Goal: Information Seeking & Learning: Learn about a topic

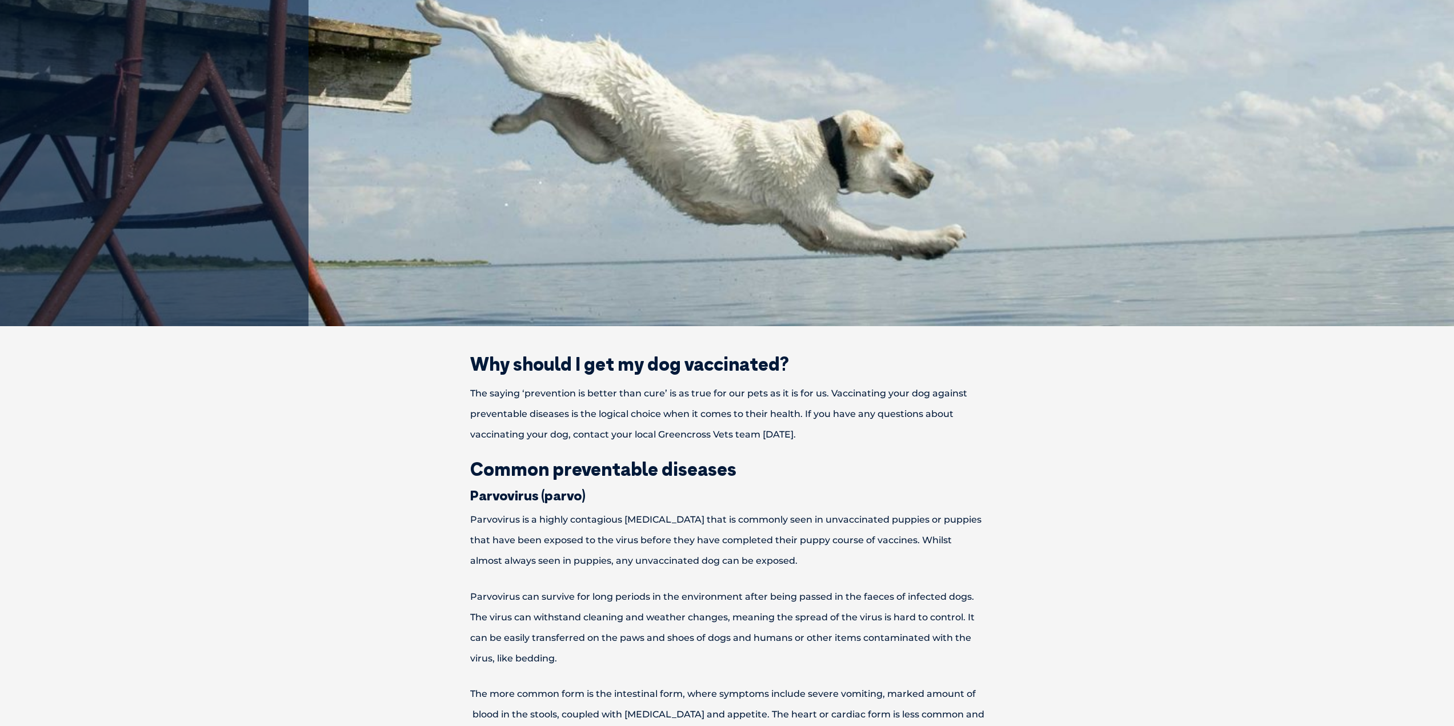
click at [672, 394] on p "The saying ‘prevention is better than cure’ is as true for our pets as it is fo…" at bounding box center [727, 414] width 594 height 62
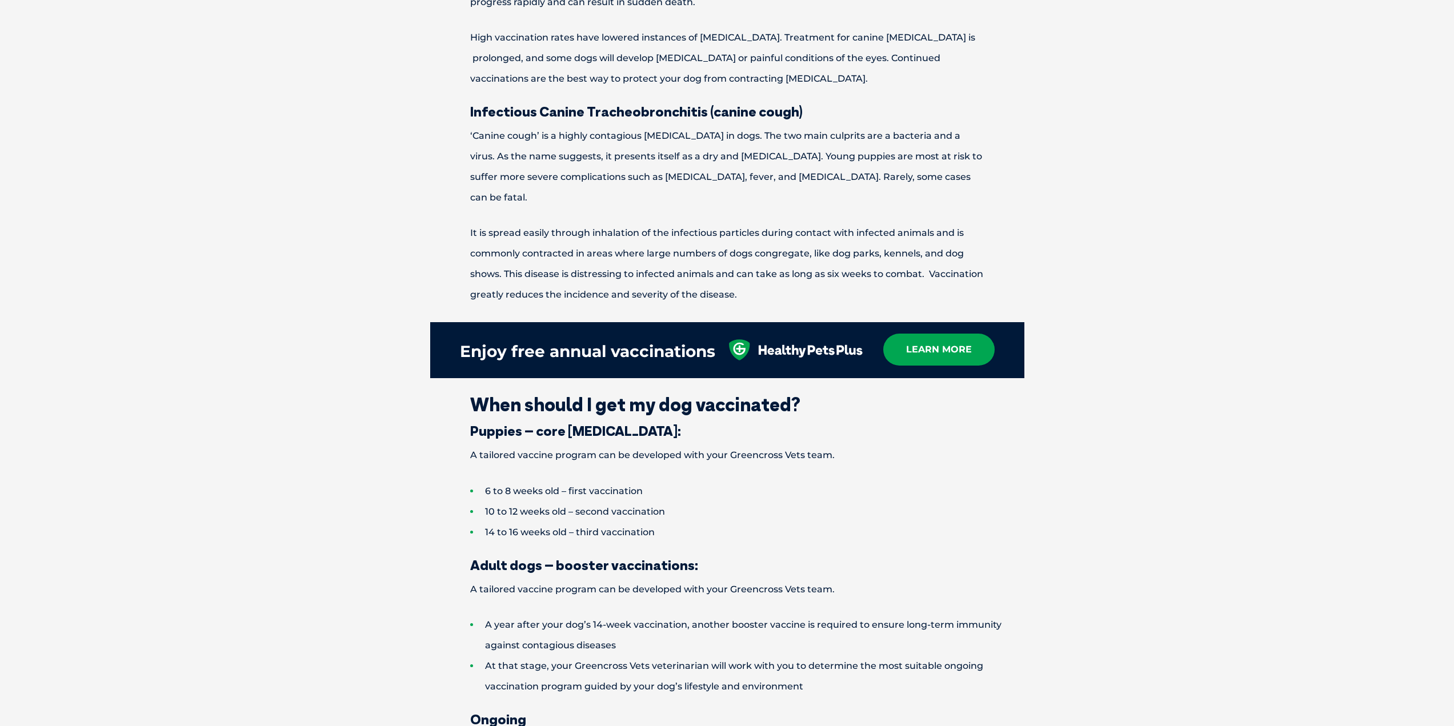
scroll to position [1485, 0]
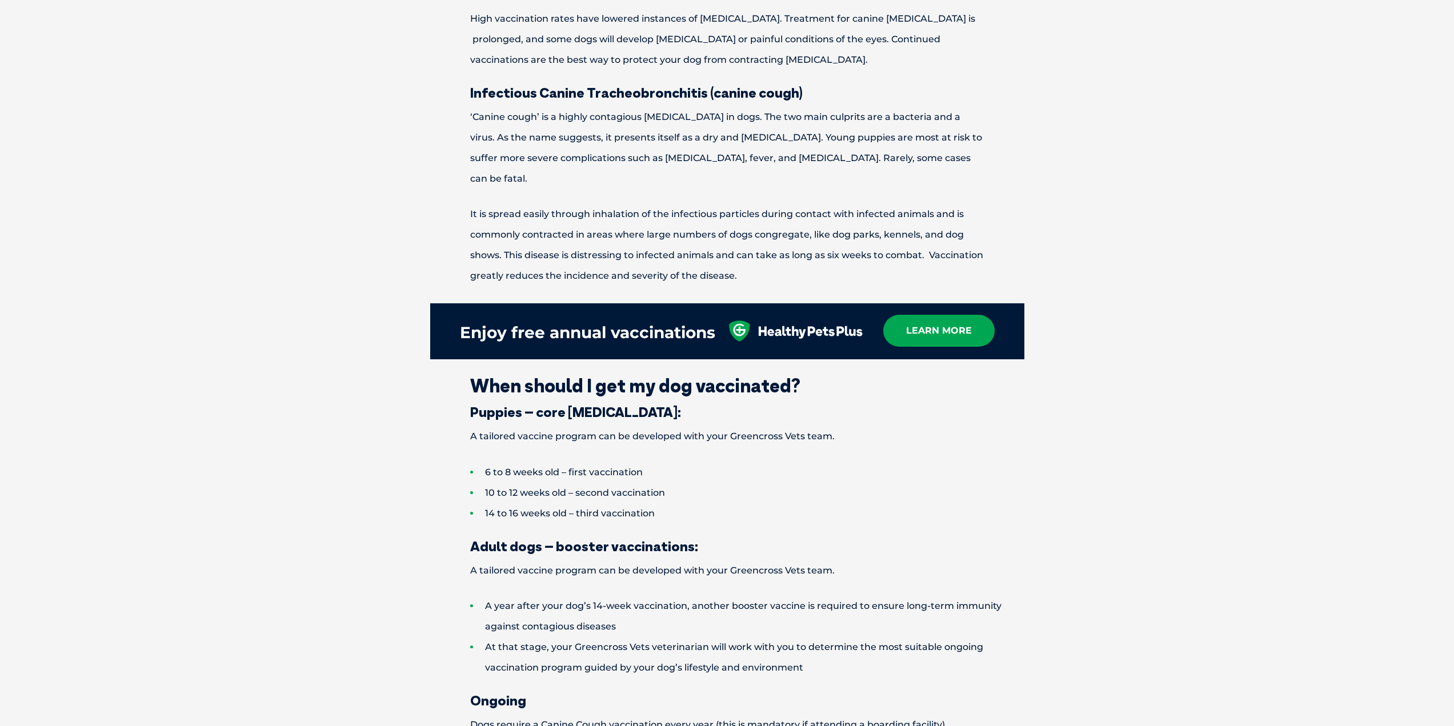
click at [607, 462] on li "6 to 8 weeks old – first vaccination" at bounding box center [747, 472] width 554 height 21
click at [616, 483] on li "10 to 12 weeks old – second vaccination" at bounding box center [747, 493] width 554 height 21
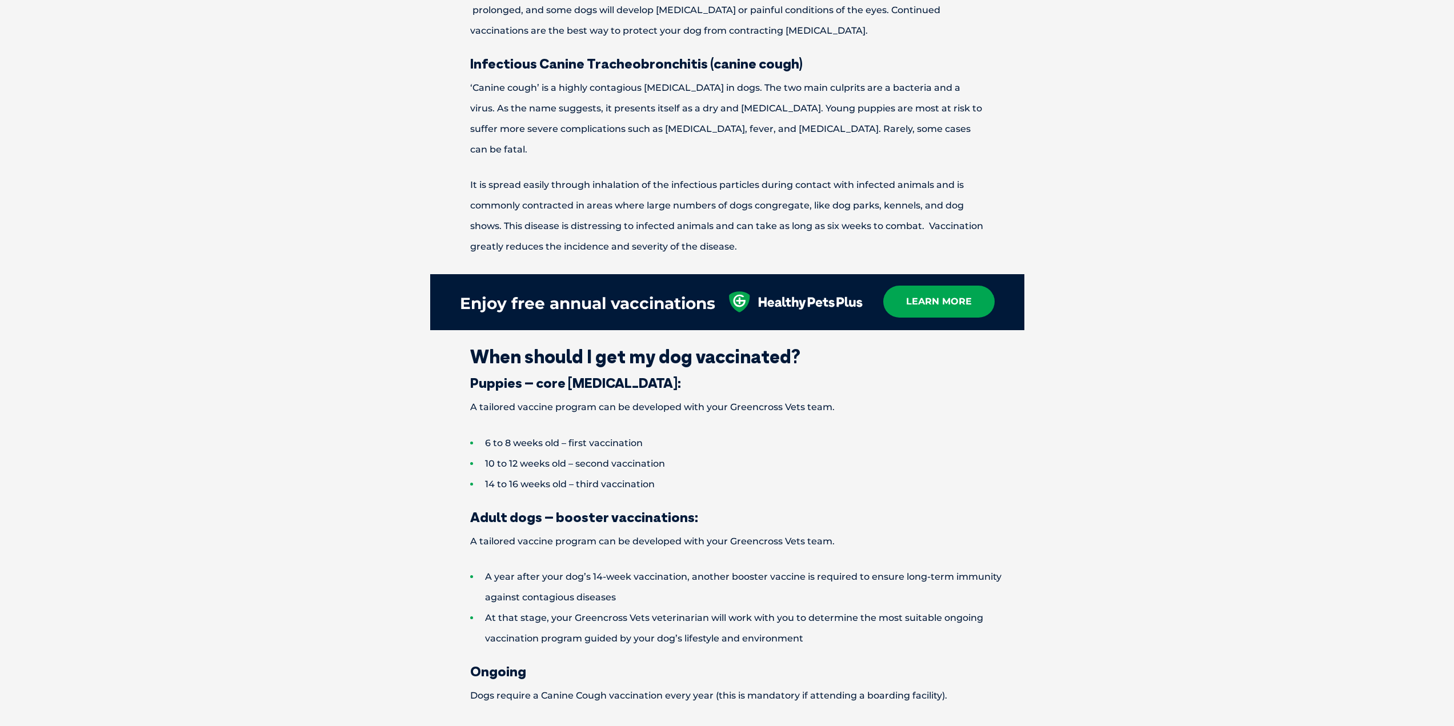
scroll to position [1542, 0]
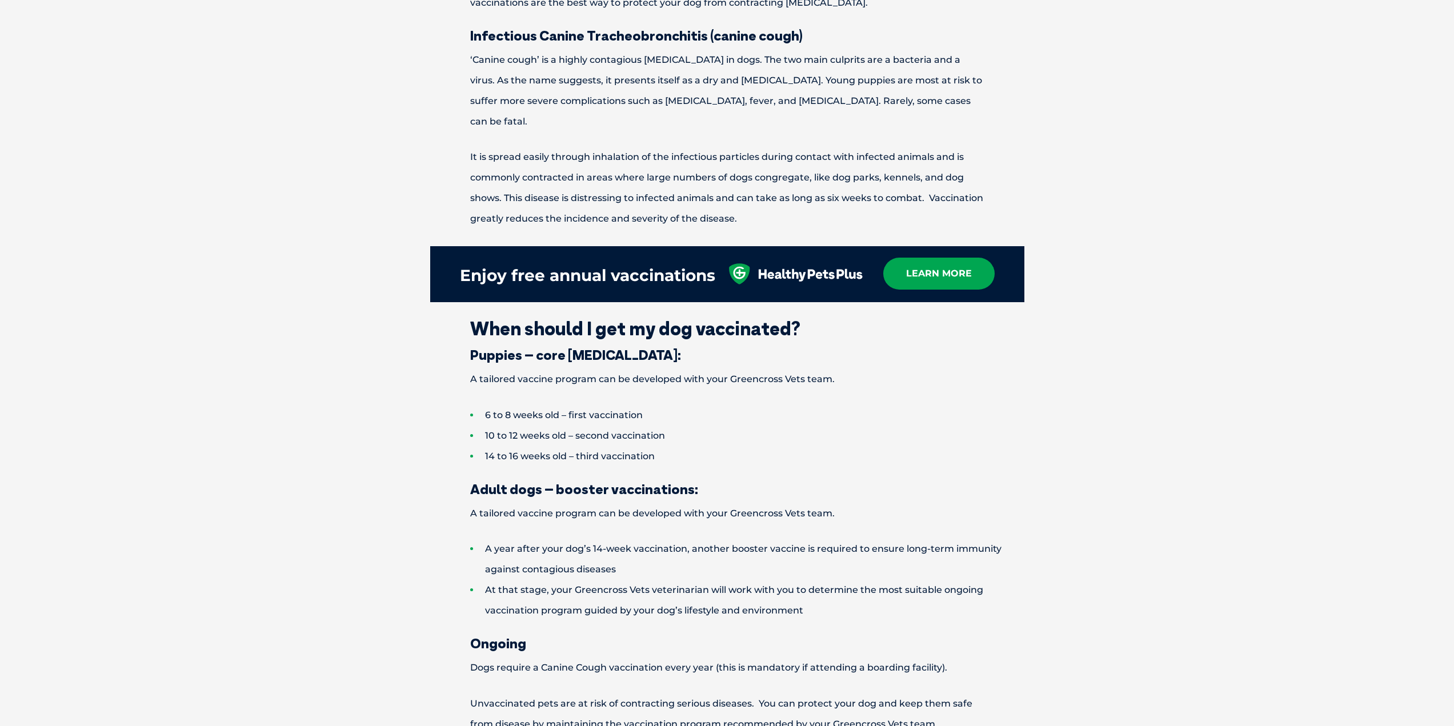
click at [627, 446] on li "14 to 16 weeks old – third vaccination" at bounding box center [747, 456] width 554 height 21
click at [582, 503] on p "A tailored vaccine program can be developed with your Greencross Vets team." at bounding box center [727, 513] width 594 height 21
click at [721, 503] on p "A tailored vaccine program can be developed with your Greencross Vets team." at bounding box center [727, 513] width 594 height 21
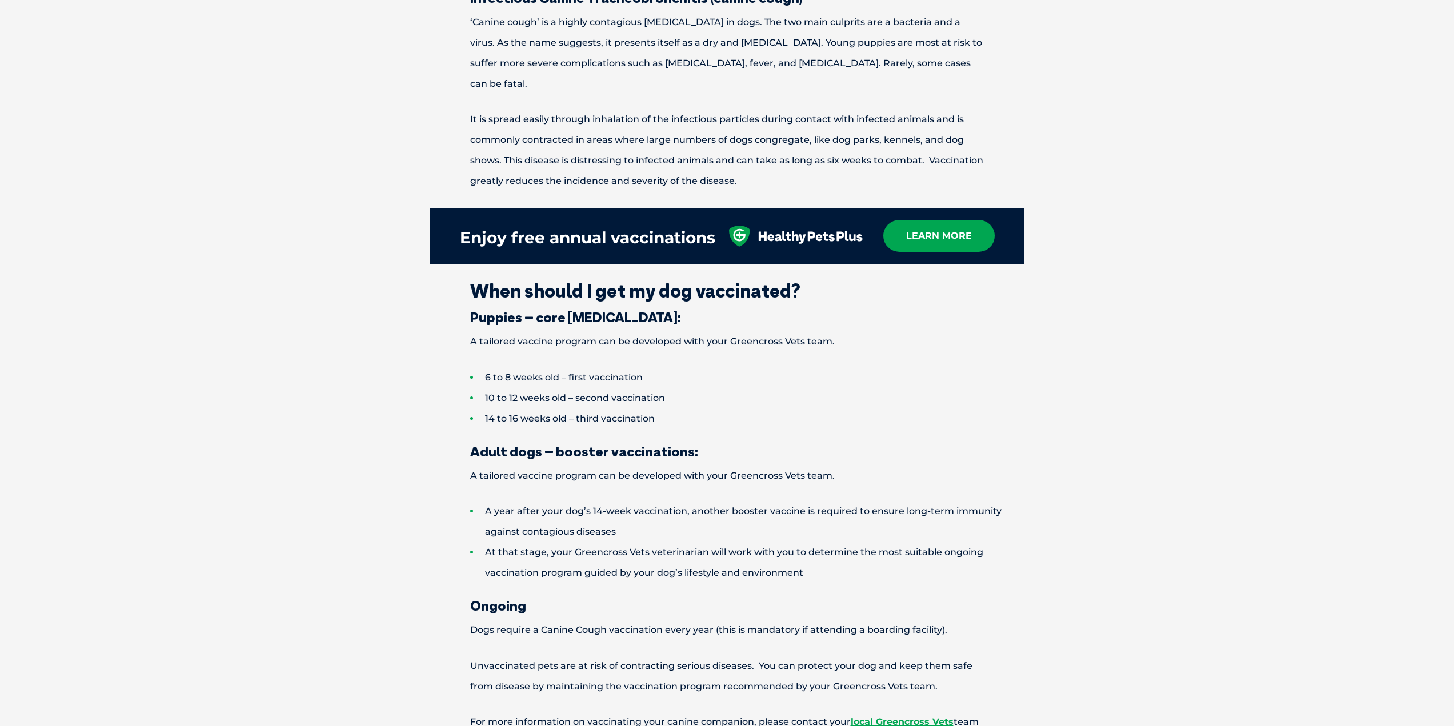
scroll to position [1599, 0]
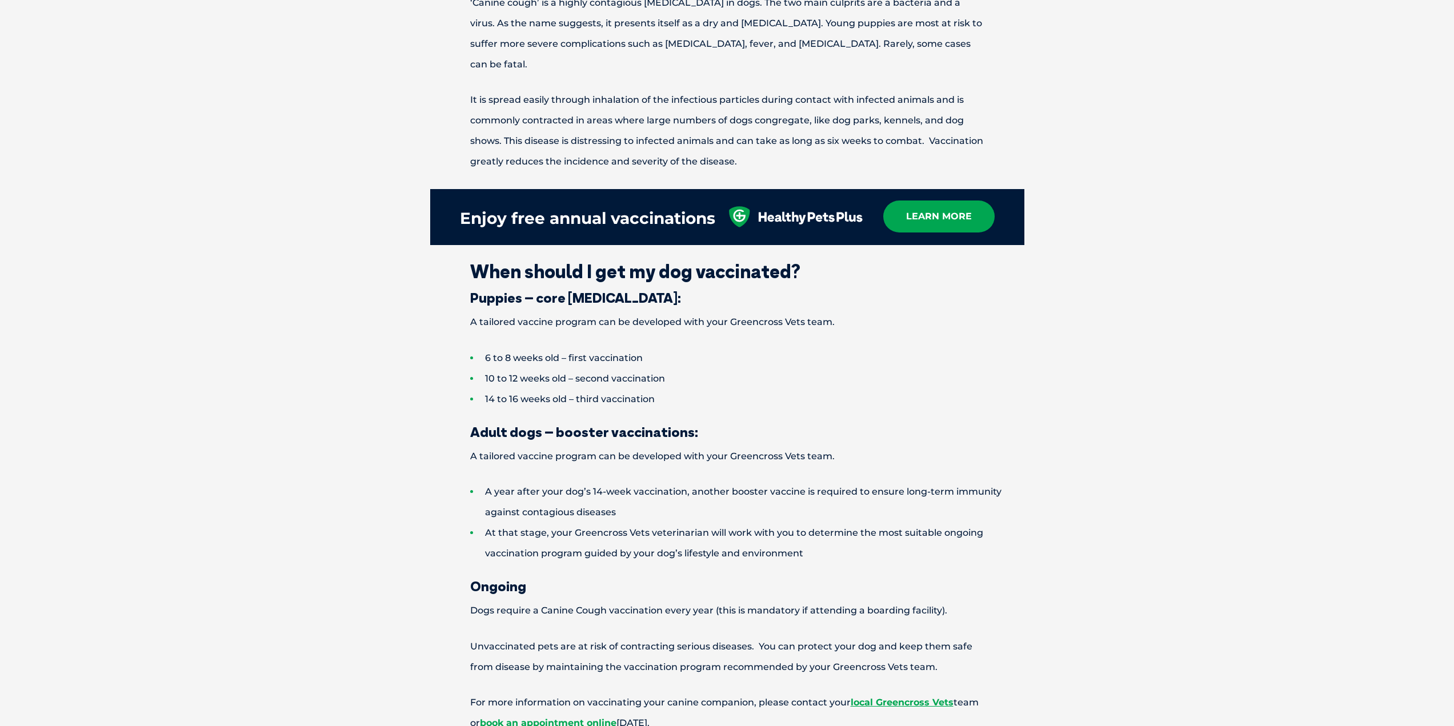
click at [547, 481] on li "A year after your dog’s 14-week vaccination, another booster vaccine is require…" at bounding box center [747, 501] width 554 height 41
click at [579, 481] on li "A year after your dog’s 14-week vaccination, another booster vaccine is require…" at bounding box center [747, 501] width 554 height 41
click at [647, 481] on li "A year after your dog’s 14-week vaccination, another booster vaccine is require…" at bounding box center [747, 501] width 554 height 41
click at [727, 481] on li "A year after your dog’s 14-week vaccination, another booster vaccine is require…" at bounding box center [747, 501] width 554 height 41
click at [774, 481] on li "A year after your dog’s 14-week vaccination, another booster vaccine is require…" at bounding box center [747, 501] width 554 height 41
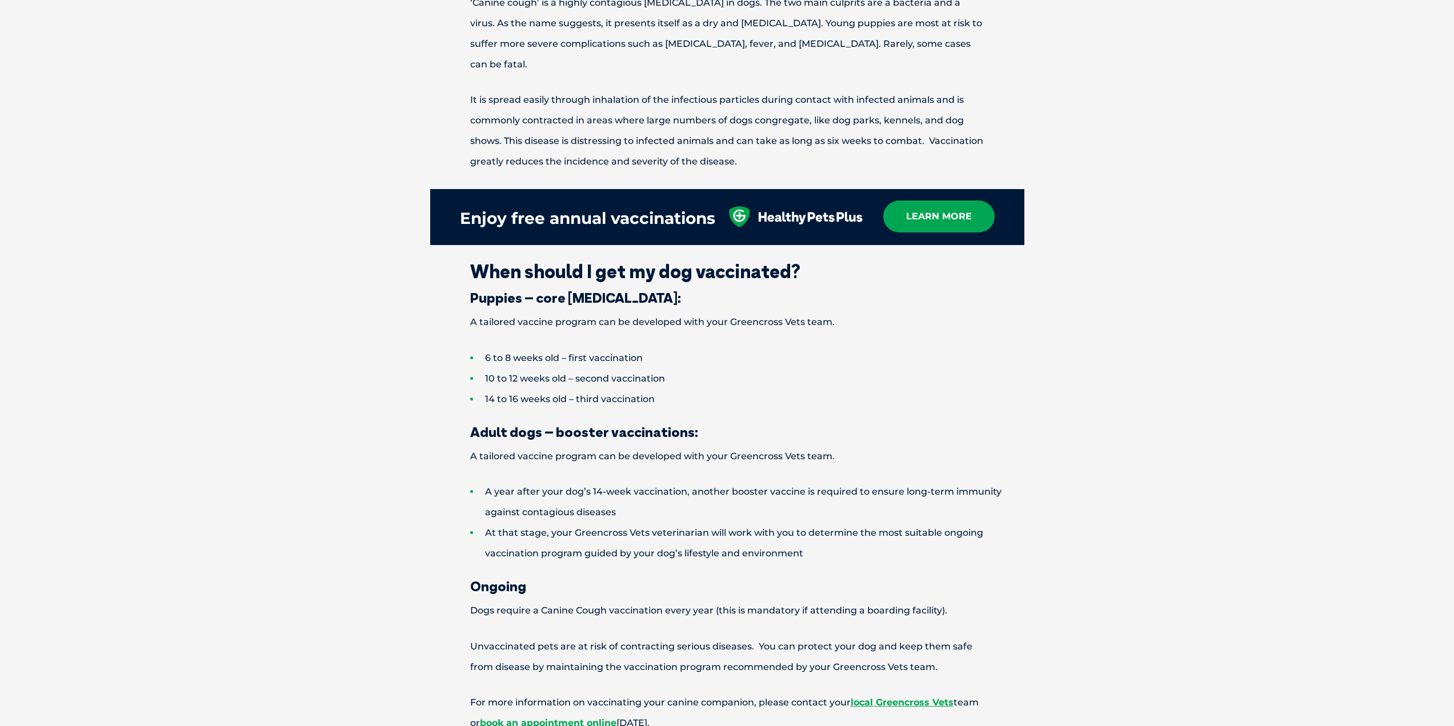
click at [830, 481] on li "A year after your dog’s 14-week vaccination, another booster vaccine is require…" at bounding box center [747, 501] width 554 height 41
click at [864, 481] on li "A year after your dog’s 14-week vaccination, another booster vaccine is require…" at bounding box center [747, 501] width 554 height 41
click at [886, 481] on li "A year after your dog’s 14-week vaccination, another booster vaccine is require…" at bounding box center [747, 501] width 554 height 41
click at [677, 523] on li "At that stage, your Greencross Vets veterinarian will work with you to determin…" at bounding box center [747, 543] width 554 height 41
click at [690, 523] on li "At that stage, your Greencross Vets veterinarian will work with you to determin…" at bounding box center [747, 543] width 554 height 41
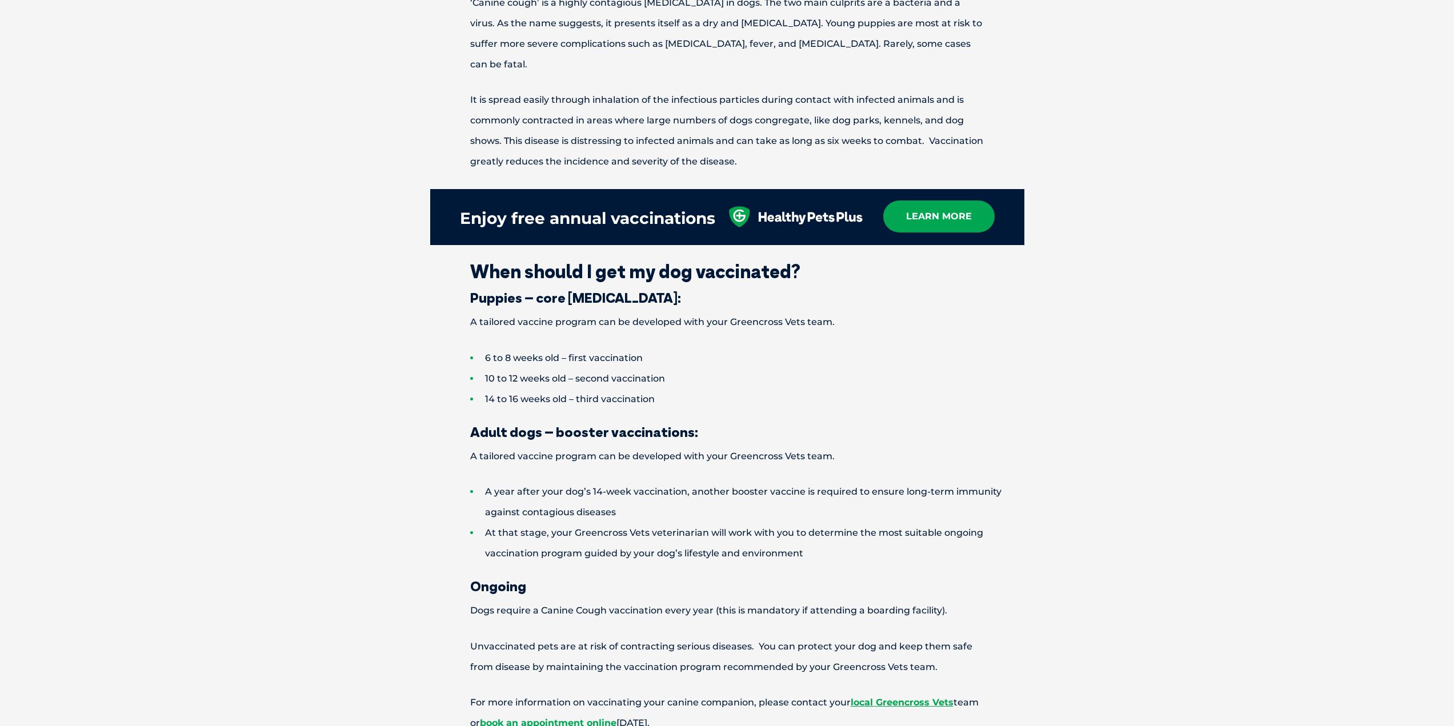
click at [693, 523] on li "At that stage, your Greencross Vets veterinarian will work with you to determin…" at bounding box center [747, 543] width 554 height 41
click at [702, 524] on li "At that stage, your Greencross Vets veterinarian will work with you to determin…" at bounding box center [747, 543] width 554 height 41
click at [716, 529] on li "At that stage, your Greencross Vets veterinarian will work with you to determin…" at bounding box center [747, 543] width 554 height 41
click at [732, 528] on li "At that stage, your Greencross Vets veterinarian will work with you to determin…" at bounding box center [747, 543] width 554 height 41
click at [747, 528] on li "At that stage, your Greencross Vets veterinarian will work with you to determin…" at bounding box center [747, 543] width 554 height 41
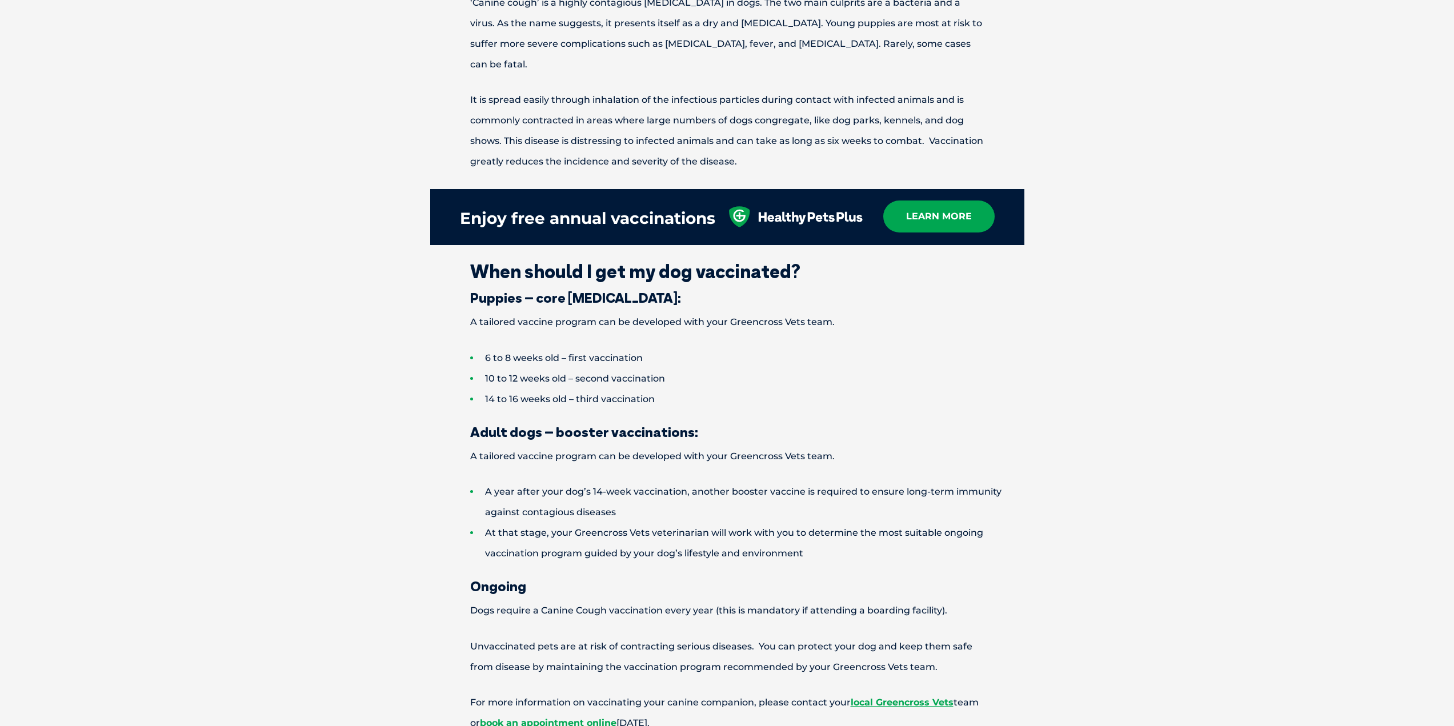
click at [758, 529] on li "At that stage, your Greencross Vets veterinarian will work with you to determin…" at bounding box center [747, 543] width 554 height 41
click at [1265, 351] on div "Why should I get my dog vaccinated? The saying ‘prevention is better than cure’…" at bounding box center [727, 90] width 1454 height 2099
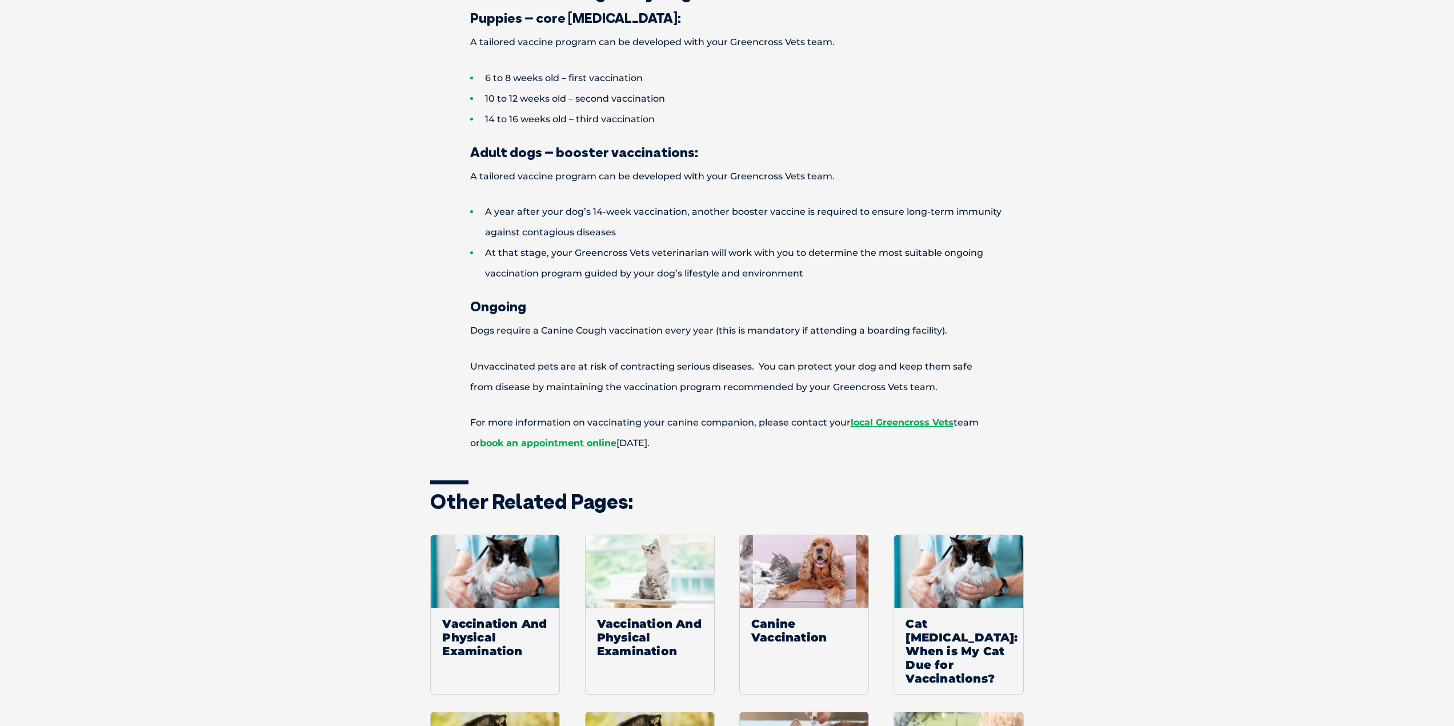
scroll to position [1713, 0]
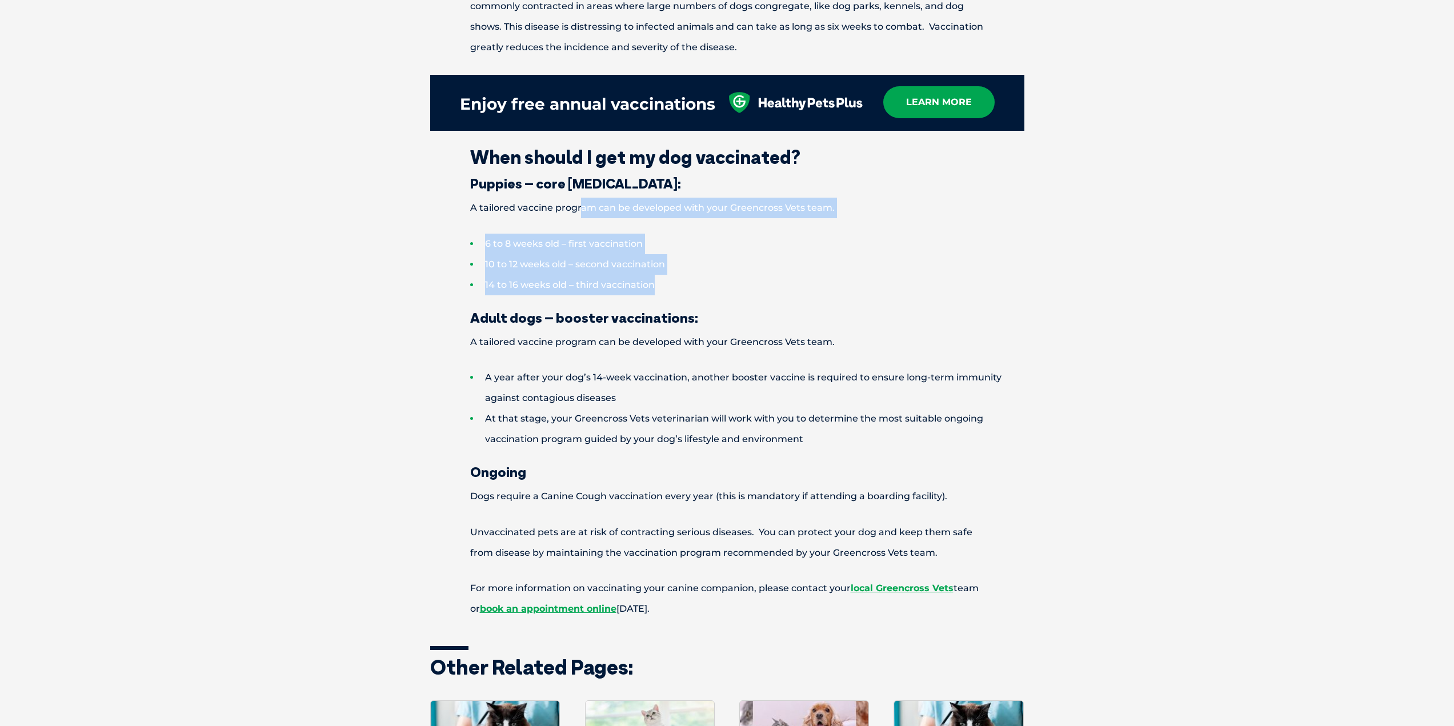
drag, startPoint x: 582, startPoint y: 188, endPoint x: 677, endPoint y: 261, distance: 119.7
click at [748, 254] on li "10 to 12 weeks old – second vaccination" at bounding box center [747, 264] width 554 height 21
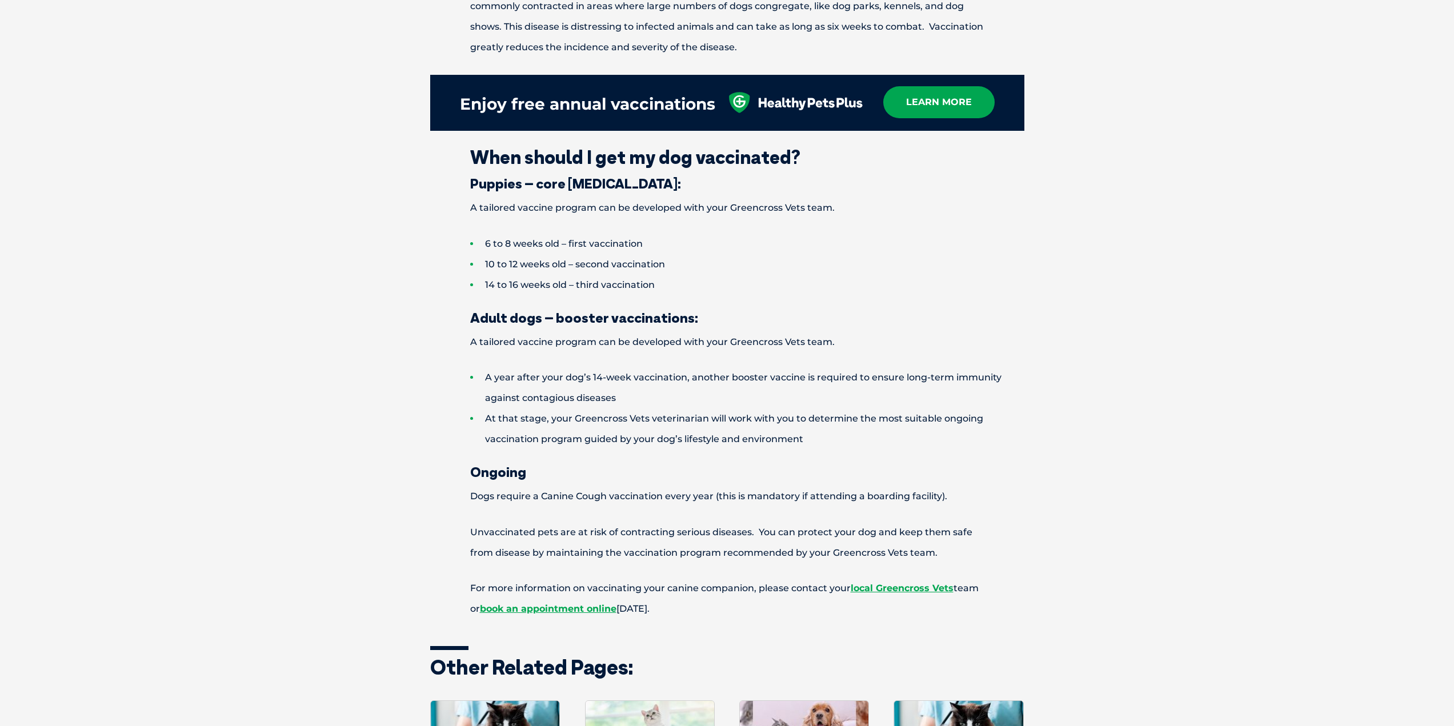
click at [809, 198] on p "A tailored vaccine program can be developed with your Greencross Vets team." at bounding box center [727, 208] width 594 height 21
click at [538, 234] on li "6 to 8 weeks old – first vaccination" at bounding box center [747, 244] width 554 height 21
click at [613, 234] on li "6 to 8 weeks old – first vaccination" at bounding box center [747, 244] width 554 height 21
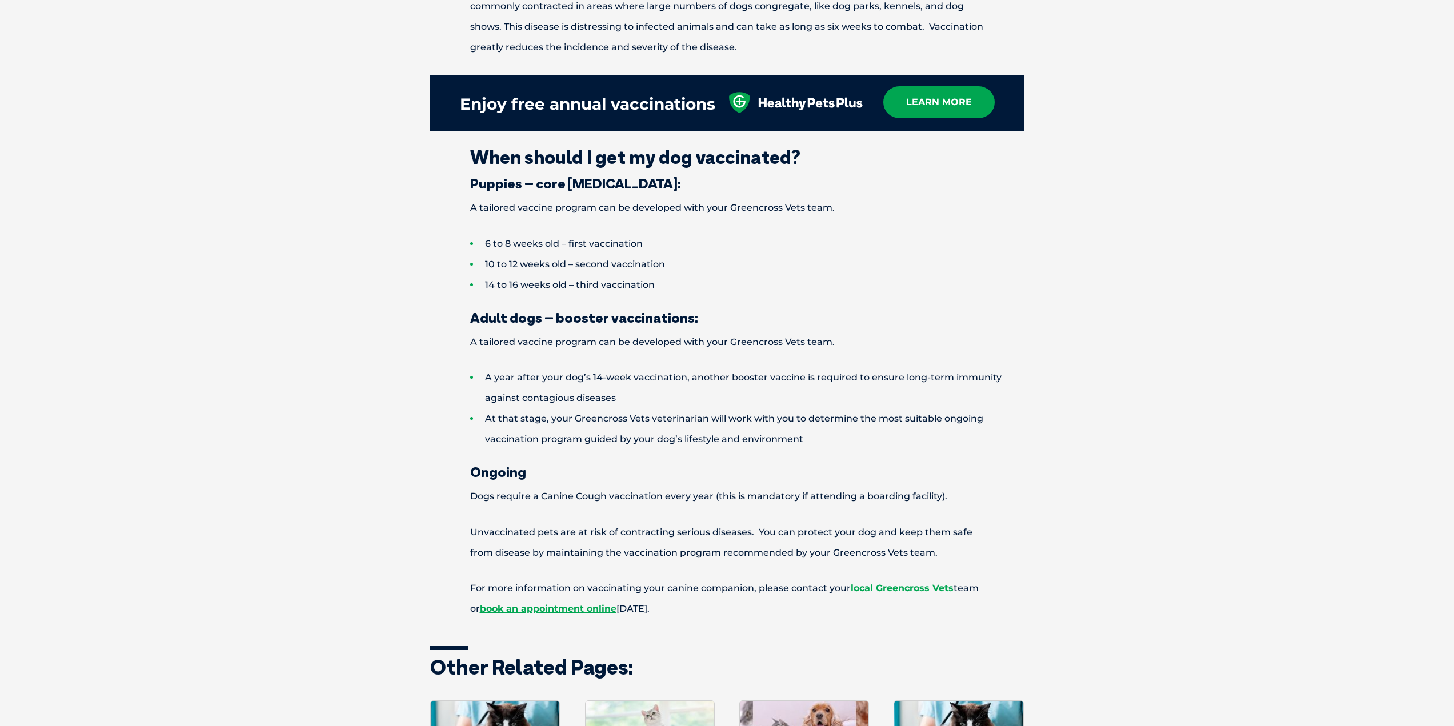
drag, startPoint x: 1264, startPoint y: 233, endPoint x: 1276, endPoint y: 222, distance: 17.0
